Goal: Use online tool/utility

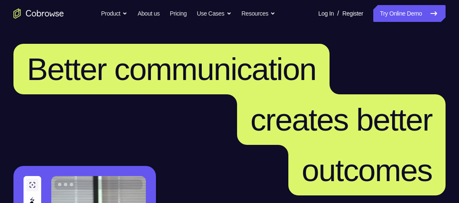
click at [420, 15] on link "Try Online Demo" at bounding box center [409, 13] width 72 height 17
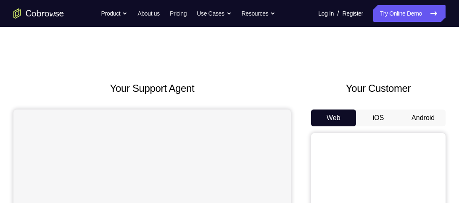
click at [413, 119] on button "Android" at bounding box center [423, 117] width 45 height 17
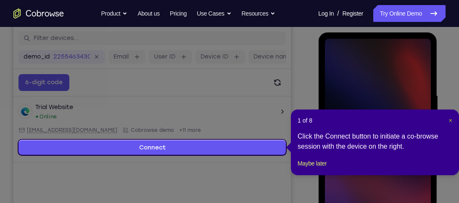
click at [452, 118] on span "×" at bounding box center [450, 120] width 3 height 7
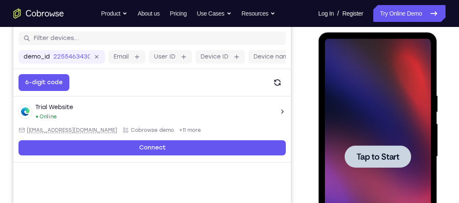
click at [348, 137] on div at bounding box center [378, 156] width 106 height 235
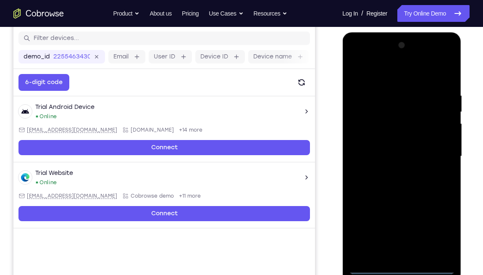
click at [401, 202] on div at bounding box center [402, 156] width 106 height 235
click at [434, 202] on div at bounding box center [402, 156] width 106 height 235
click at [355, 61] on div at bounding box center [402, 156] width 106 height 235
click at [436, 151] on div at bounding box center [402, 156] width 106 height 235
click at [391, 172] on div at bounding box center [402, 156] width 106 height 235
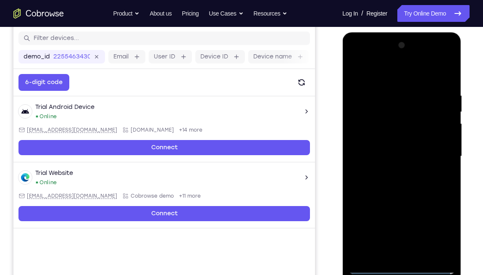
click at [382, 143] on div at bounding box center [402, 156] width 106 height 235
click at [390, 141] on div at bounding box center [402, 156] width 106 height 235
click at [397, 154] on div at bounding box center [402, 156] width 106 height 235
click at [403, 185] on div at bounding box center [402, 156] width 106 height 235
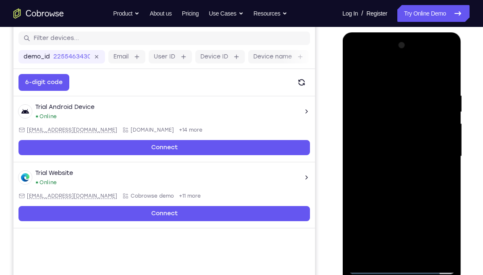
click at [444, 81] on div at bounding box center [402, 156] width 106 height 235
click at [390, 92] on div at bounding box center [402, 156] width 106 height 235
click at [444, 125] on div at bounding box center [402, 156] width 106 height 235
click at [443, 153] on div at bounding box center [402, 156] width 106 height 235
click at [449, 150] on div at bounding box center [402, 156] width 106 height 235
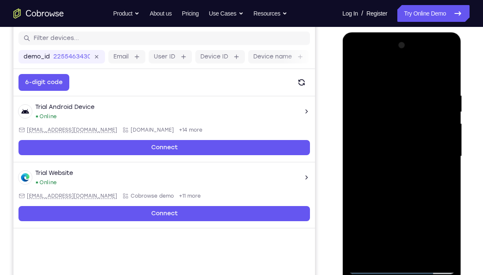
click at [448, 150] on div at bounding box center [402, 156] width 106 height 235
click at [449, 202] on div at bounding box center [402, 156] width 106 height 235
click at [440, 185] on div at bounding box center [402, 156] width 106 height 235
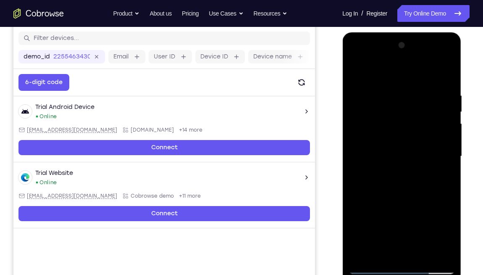
click at [440, 185] on div at bounding box center [402, 156] width 106 height 235
click at [434, 148] on div at bounding box center [402, 156] width 106 height 235
click at [451, 103] on div at bounding box center [402, 156] width 106 height 235
click at [446, 75] on div at bounding box center [402, 156] width 106 height 235
click at [423, 202] on div at bounding box center [402, 156] width 106 height 235
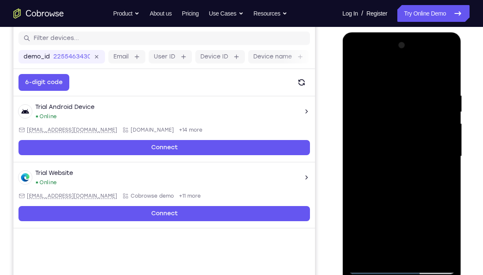
click at [394, 200] on div at bounding box center [402, 156] width 106 height 235
click at [388, 141] on div at bounding box center [402, 156] width 106 height 235
click at [441, 176] on div at bounding box center [402, 156] width 106 height 235
click at [356, 73] on div at bounding box center [402, 156] width 106 height 235
click at [450, 110] on div at bounding box center [402, 156] width 106 height 235
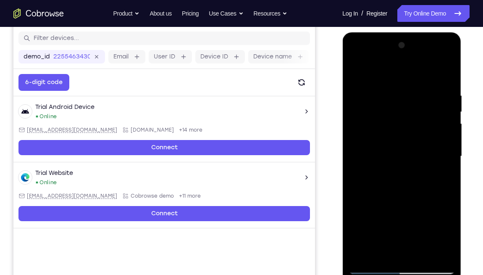
click at [357, 67] on div at bounding box center [402, 156] width 106 height 235
click at [357, 71] on div at bounding box center [402, 156] width 106 height 235
click at [360, 71] on div at bounding box center [402, 156] width 106 height 235
click at [396, 71] on div at bounding box center [402, 156] width 106 height 235
click at [452, 202] on div at bounding box center [402, 156] width 106 height 235
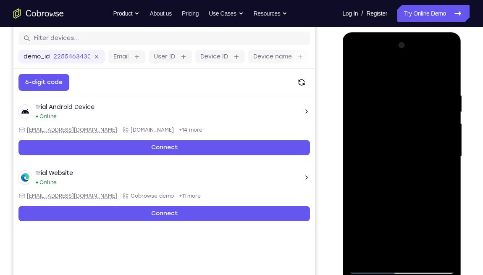
click at [449, 70] on div at bounding box center [402, 156] width 106 height 235
drag, startPoint x: 415, startPoint y: 186, endPoint x: 403, endPoint y: 133, distance: 54.8
click at [403, 133] on div at bounding box center [402, 156] width 106 height 235
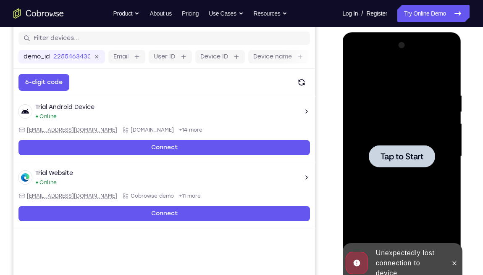
click at [405, 157] on span "Tap to Start" at bounding box center [401, 156] width 43 height 8
